Goal: Task Accomplishment & Management: Complete application form

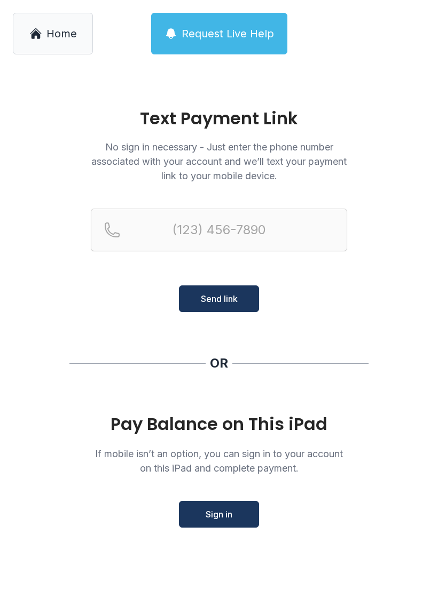
click at [231, 518] on span "Sign in" at bounding box center [218, 514] width 27 height 13
click at [41, 29] on icon at bounding box center [35, 33] width 13 height 13
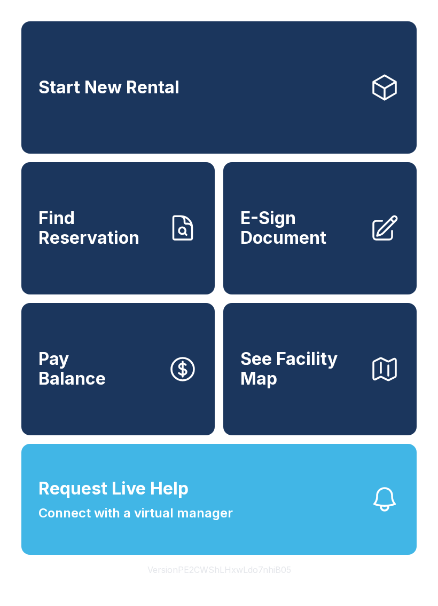
click at [305, 248] on span "E-Sign Document" at bounding box center [300, 228] width 121 height 39
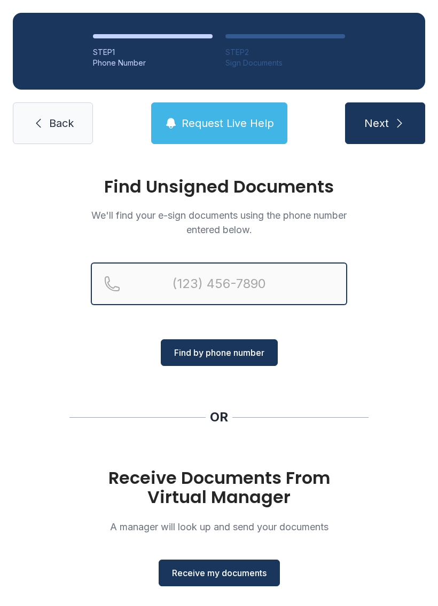
click at [169, 279] on input "Reservation phone number" at bounding box center [219, 284] width 256 height 43
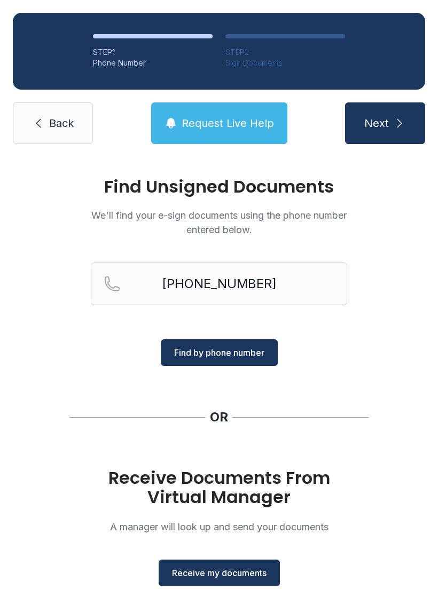
click at [221, 360] on button "Find by phone number" at bounding box center [219, 352] width 117 height 27
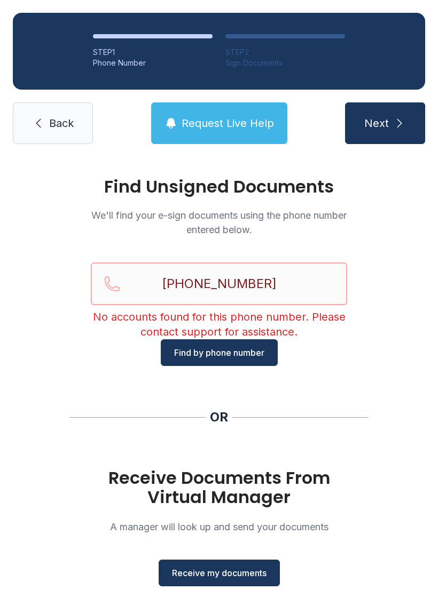
click at [294, 279] on input "[PHONE_NUMBER]" at bounding box center [219, 284] width 256 height 43
click at [215, 346] on span "Find by phone number" at bounding box center [219, 352] width 90 height 13
click at [280, 288] on input "[PHONE_NUMBER]" at bounding box center [219, 284] width 256 height 43
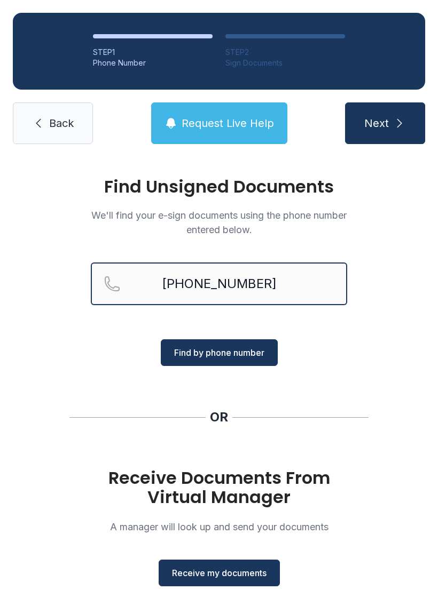
type input "[PHONE_NUMBER]"
click at [226, 351] on span "Find by phone number" at bounding box center [219, 352] width 90 height 13
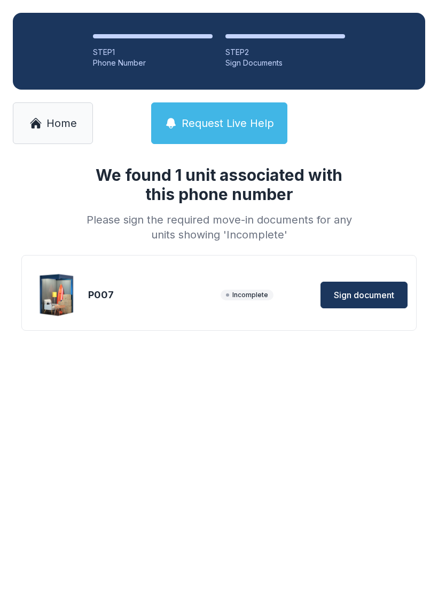
click at [369, 301] on span "Sign document" at bounding box center [364, 295] width 60 height 13
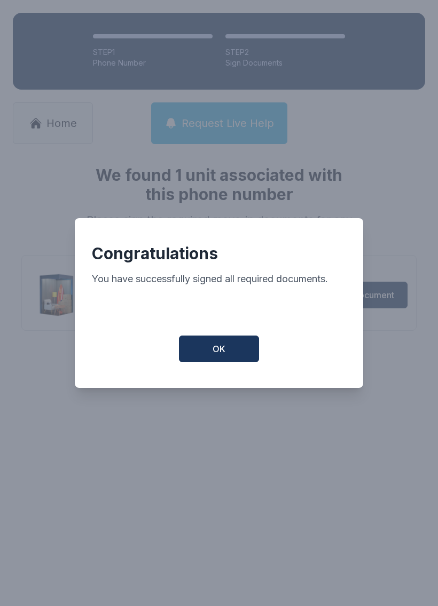
click at [222, 350] on span "OK" at bounding box center [218, 349] width 13 height 13
